Goal: Register for event/course

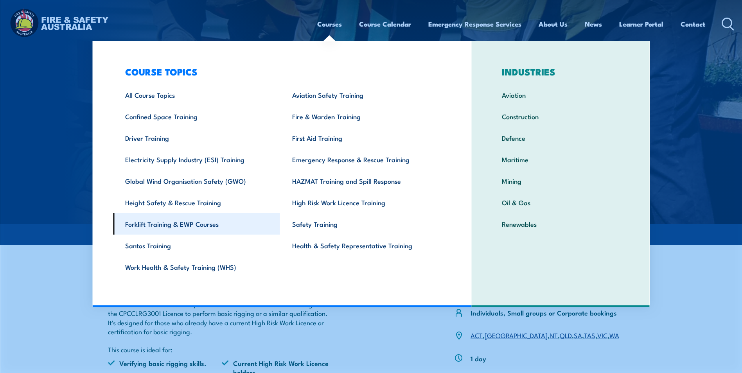
click at [164, 225] on link "Forklift Training & EWP Courses" at bounding box center [196, 224] width 167 height 22
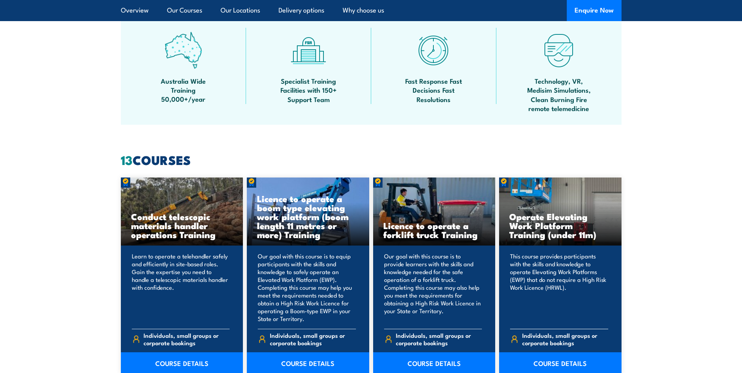
scroll to position [508, 0]
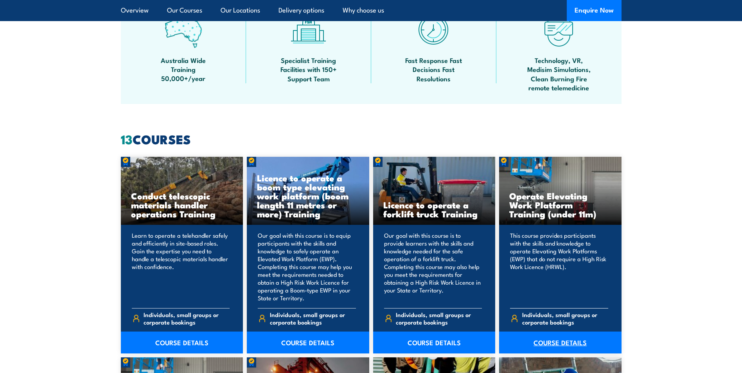
click at [553, 344] on link "COURSE DETAILS" at bounding box center [560, 343] width 122 height 22
click at [292, 339] on link "COURSE DETAILS" at bounding box center [308, 343] width 122 height 22
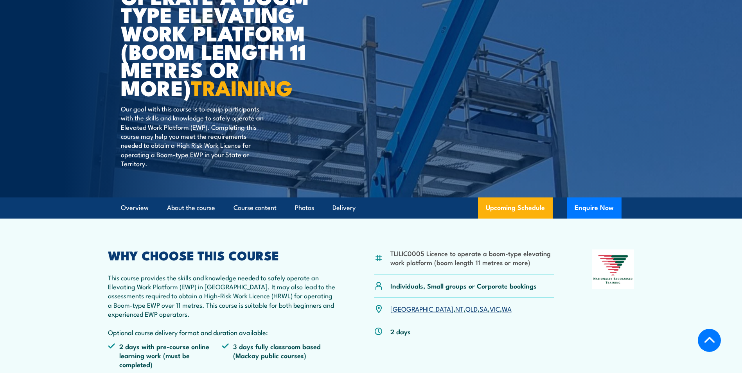
scroll to position [196, 0]
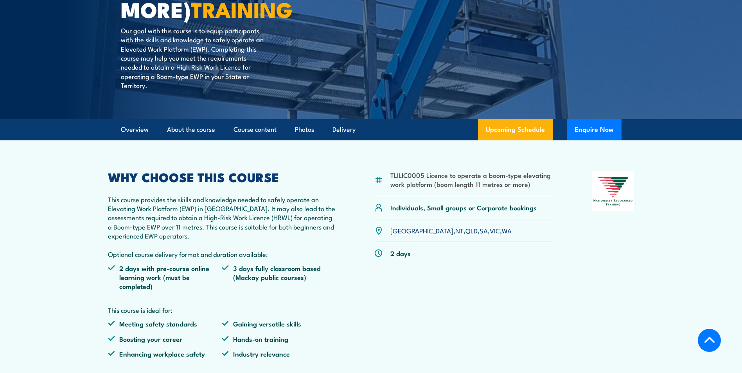
click at [396, 232] on link "[GEOGRAPHIC_DATA]" at bounding box center [421, 230] width 63 height 9
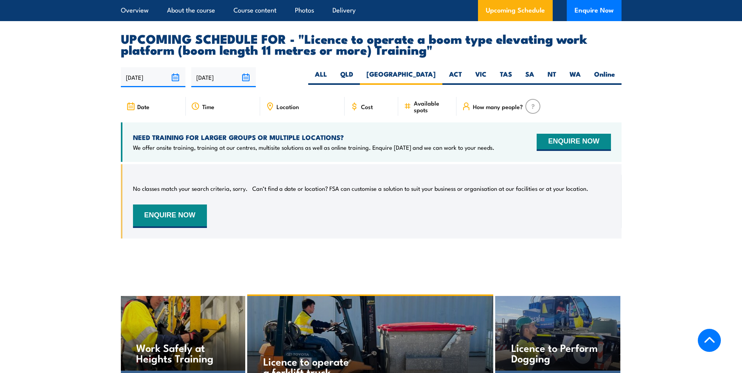
scroll to position [1340, 0]
